Goal: Navigation & Orientation: Find specific page/section

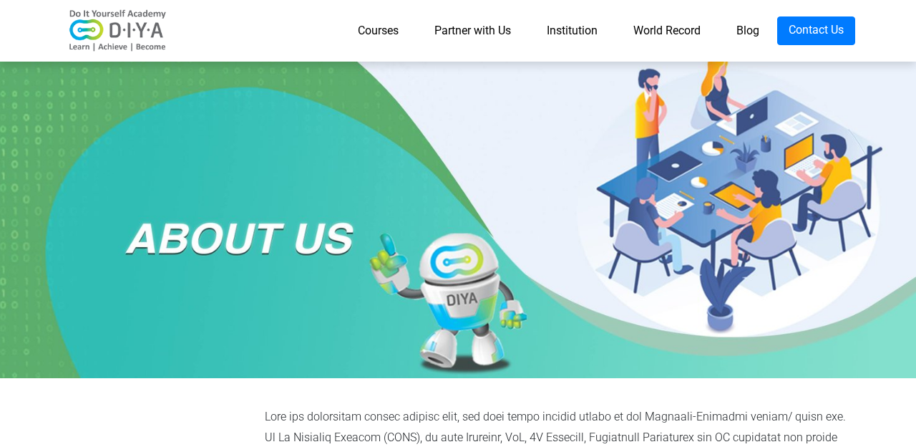
click at [377, 34] on link "Courses" at bounding box center [378, 30] width 77 height 29
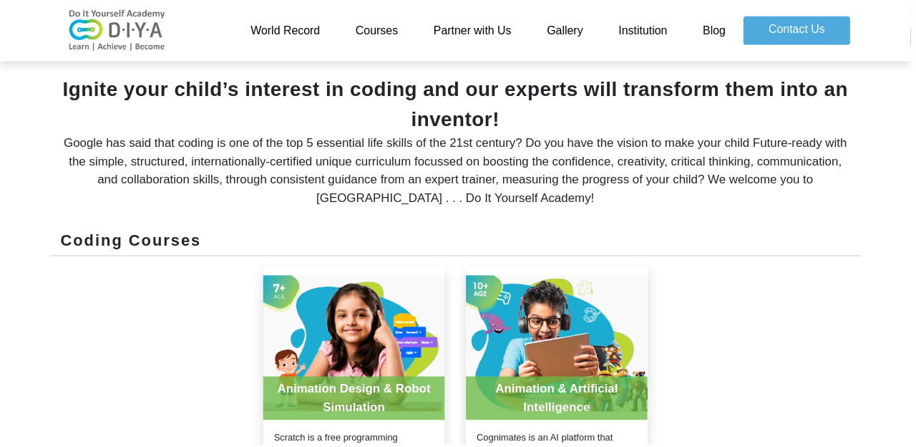
scroll to position [401, 0]
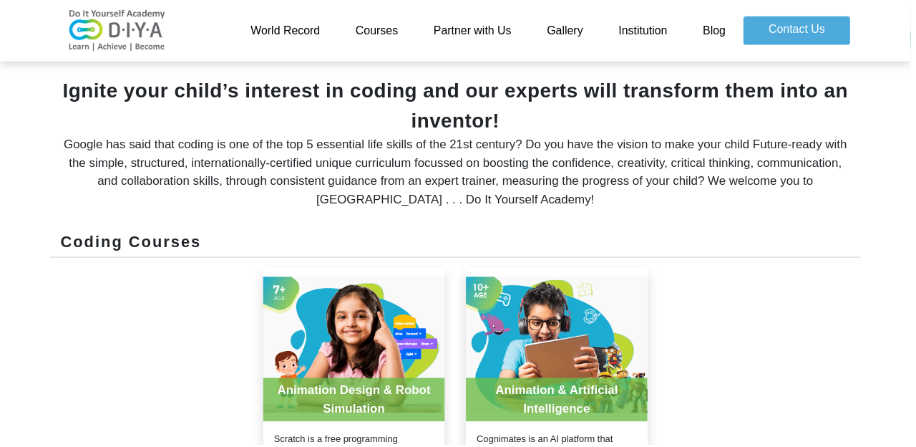
click at [388, 33] on link "Courses" at bounding box center [379, 30] width 79 height 29
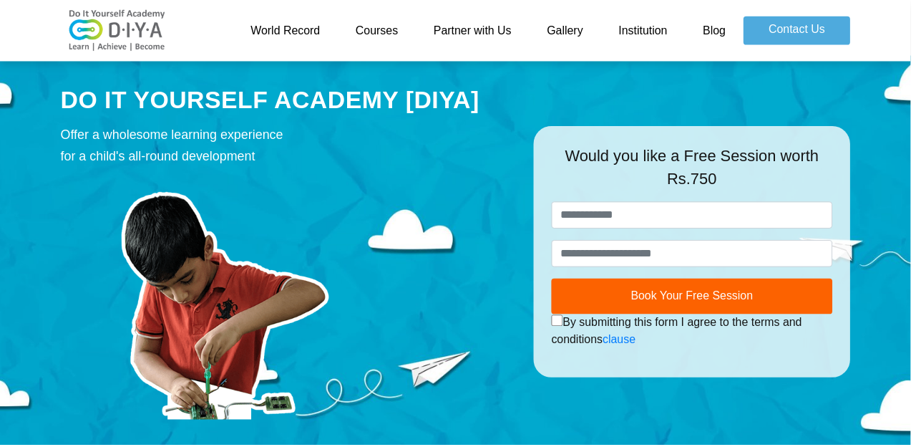
click at [568, 35] on link "Gallery" at bounding box center [568, 30] width 72 height 29
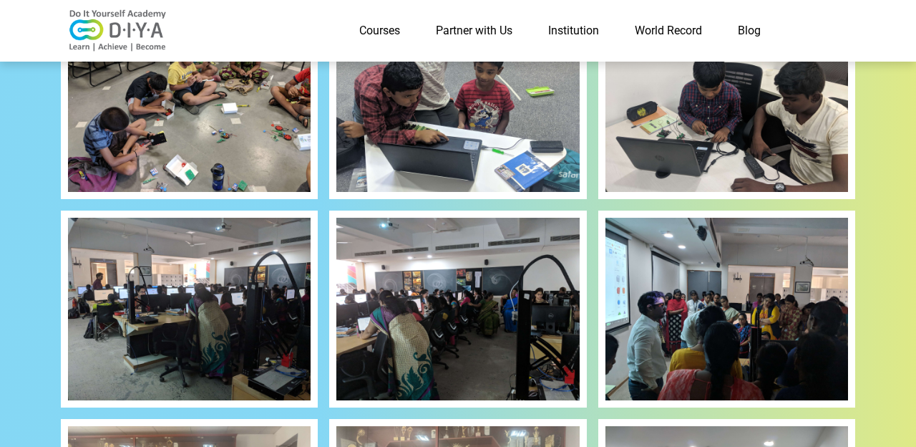
scroll to position [744, 0]
